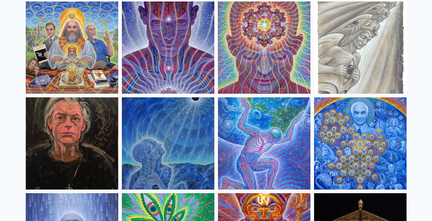
scroll to position [744, 0]
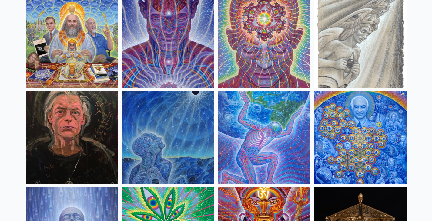
click at [73, 106] on img at bounding box center [72, 137] width 92 height 92
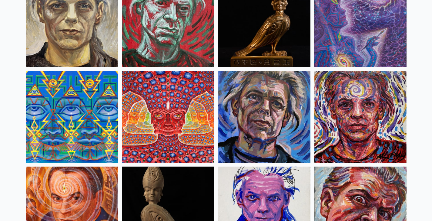
scroll to position [1541, 0]
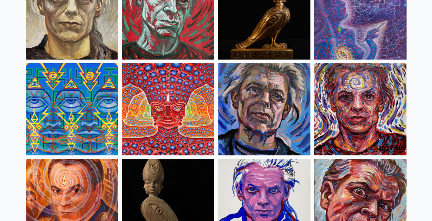
click at [163, 110] on img at bounding box center [168, 109] width 92 height 92
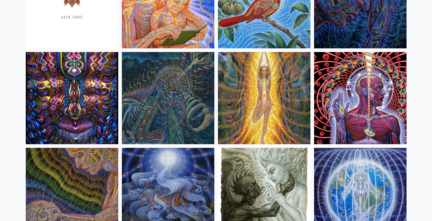
scroll to position [3761, 0]
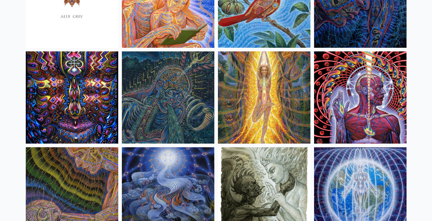
click at [367, 113] on img at bounding box center [360, 97] width 92 height 92
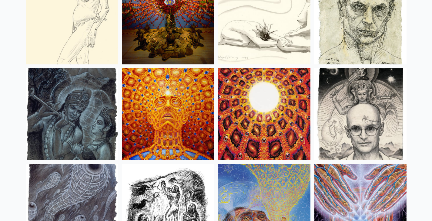
scroll to position [4227, 0]
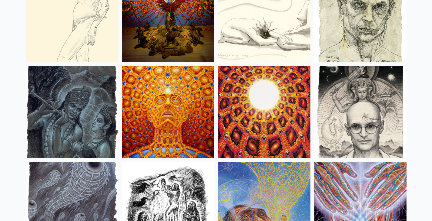
click at [171, 124] on img at bounding box center [168, 112] width 92 height 92
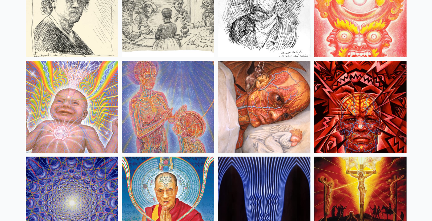
scroll to position [5192, 0]
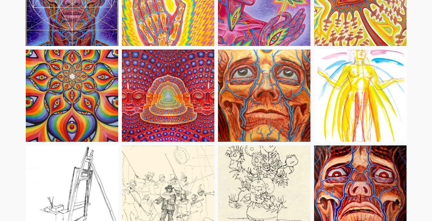
scroll to position [2706, 0]
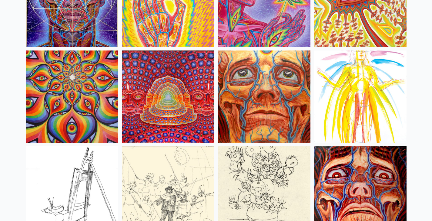
click at [210, 127] on img at bounding box center [168, 97] width 92 height 92
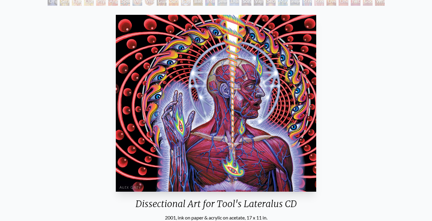
scroll to position [73, 0]
